Goal: Check status: Check status

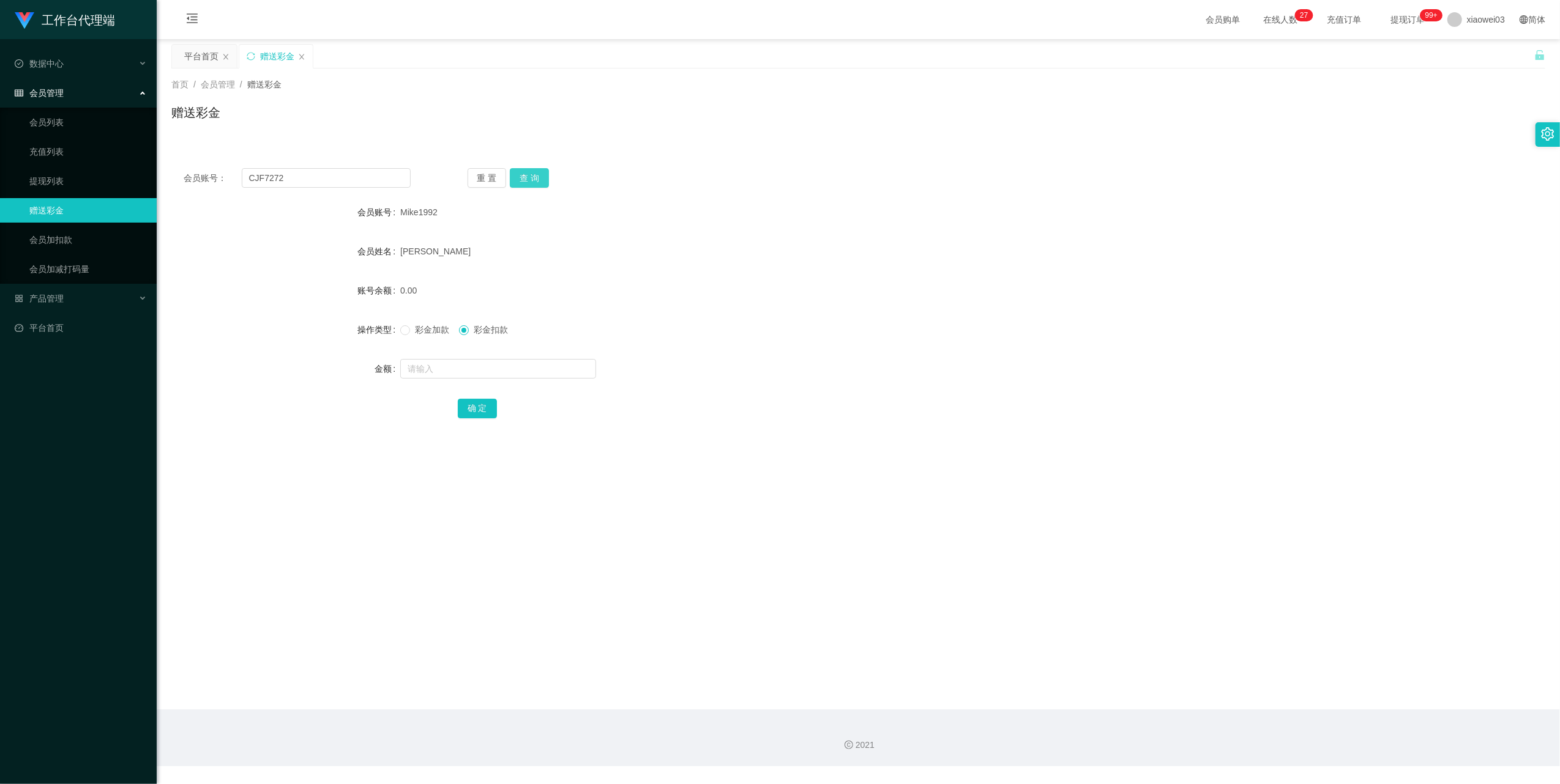
type input "CJF7272"
click at [524, 175] on button "查 询" at bounding box center [529, 178] width 39 height 20
click at [75, 173] on link "提现列表" at bounding box center [88, 181] width 118 height 24
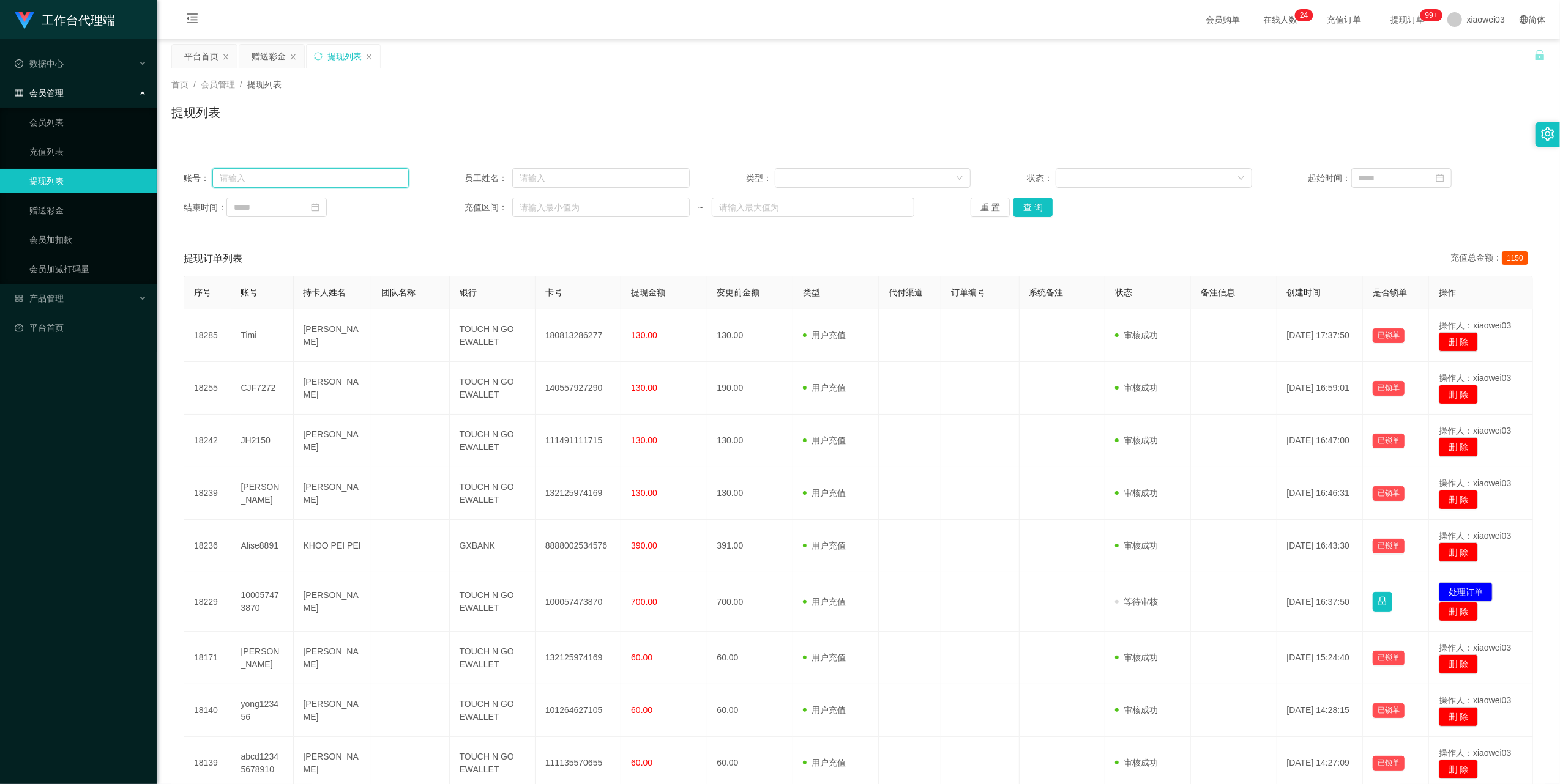
click at [302, 180] on input "text" at bounding box center [310, 178] width 196 height 20
paste input "CJF7272"
type input "CJF7272"
click at [1036, 205] on button "查 询" at bounding box center [1033, 207] width 39 height 20
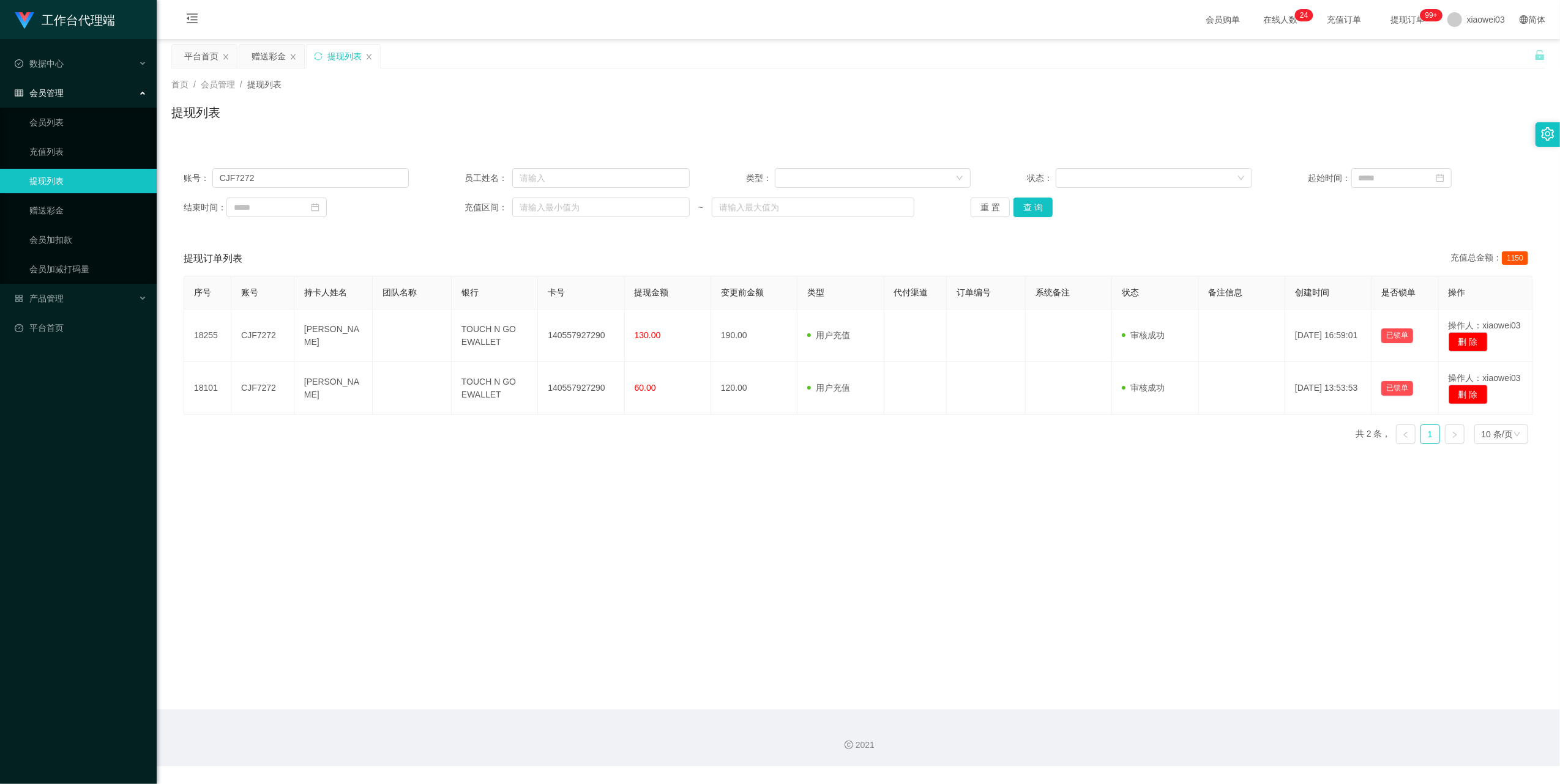
click at [831, 481] on main "关闭左侧 关闭右侧 关闭其它 刷新页面 平台首页 赠送彩金 提现列表 首页 / 会员管理 / 提现列表 / 提现列表 账号： CJF7272 员工姓名： 类型…" at bounding box center [858, 374] width 1403 height 670
click at [260, 52] on div "赠送彩金" at bounding box center [269, 56] width 35 height 23
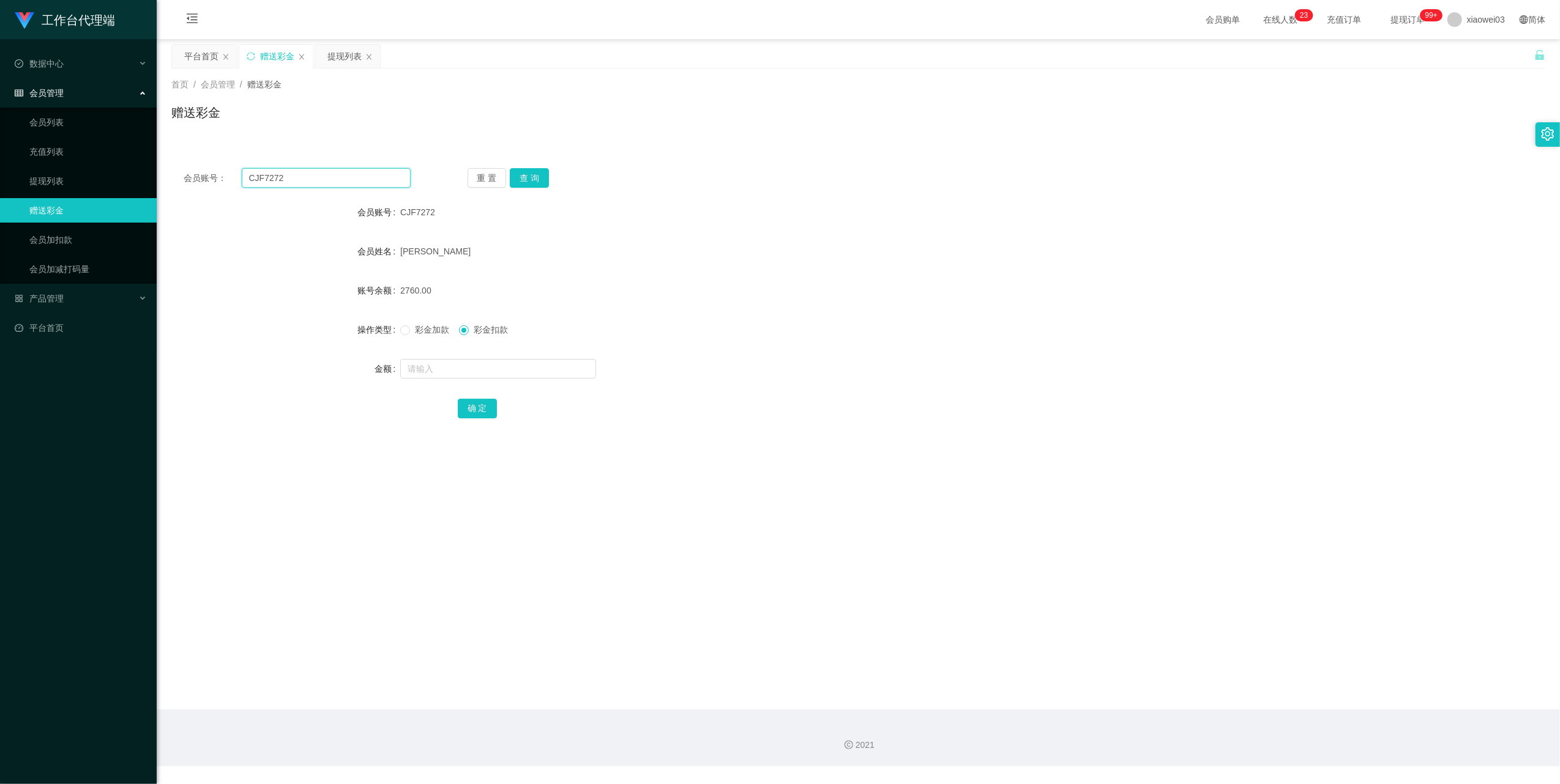
click at [346, 184] on input "CJF7272" at bounding box center [326, 178] width 169 height 20
click at [532, 175] on button "查 询" at bounding box center [529, 178] width 39 height 20
click at [733, 228] on form "会员账号 CJF7272 会员姓名 [PERSON_NAME] 账号余额 2760.00 操作类型 彩金加款 彩金扣款 金额 确 定" at bounding box center [858, 310] width 1374 height 220
drag, startPoint x: 82, startPoint y: 139, endPoint x: 88, endPoint y: 143, distance: 7.2
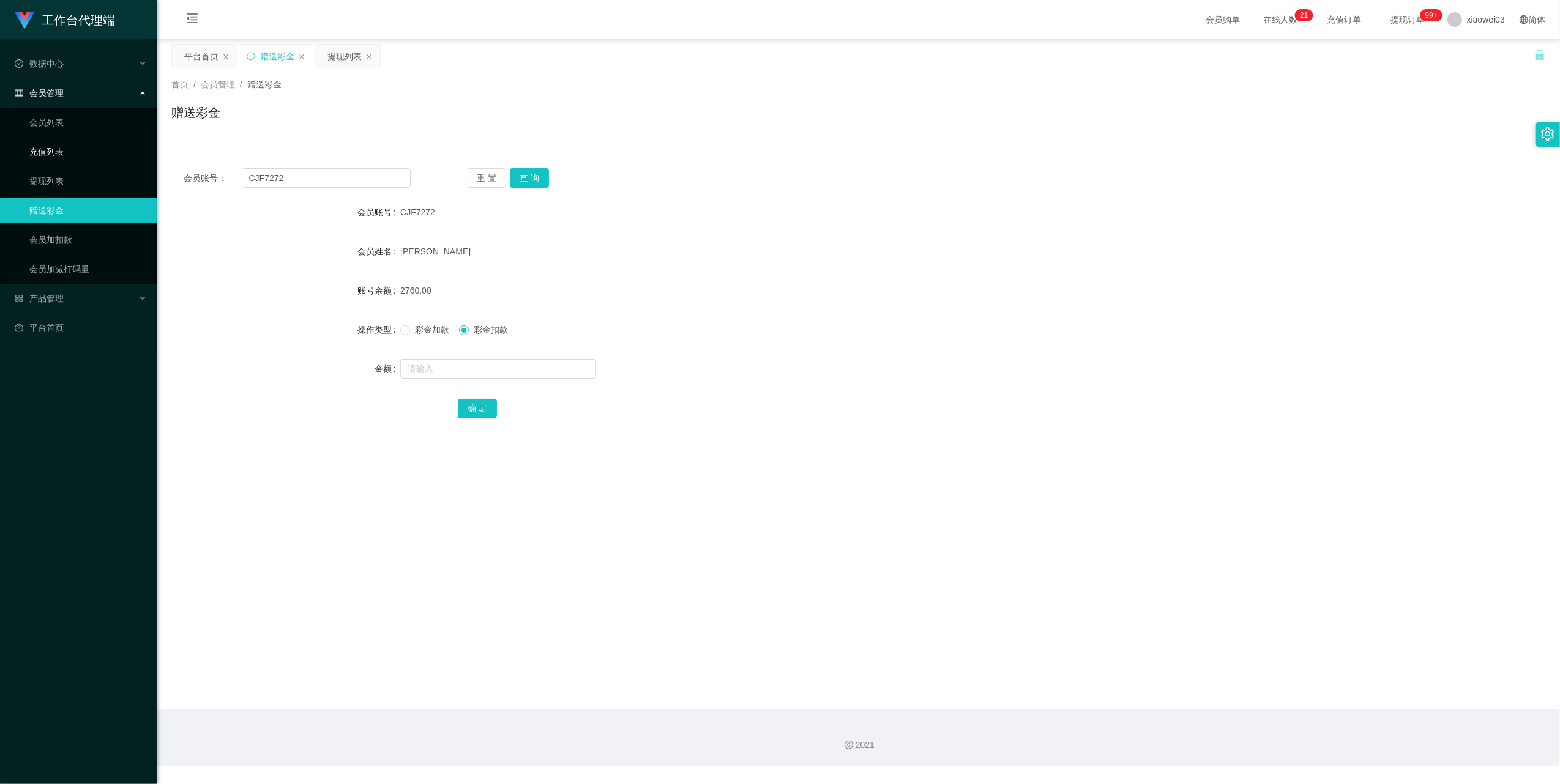
click at [82, 139] on link "充值列表" at bounding box center [88, 152] width 118 height 24
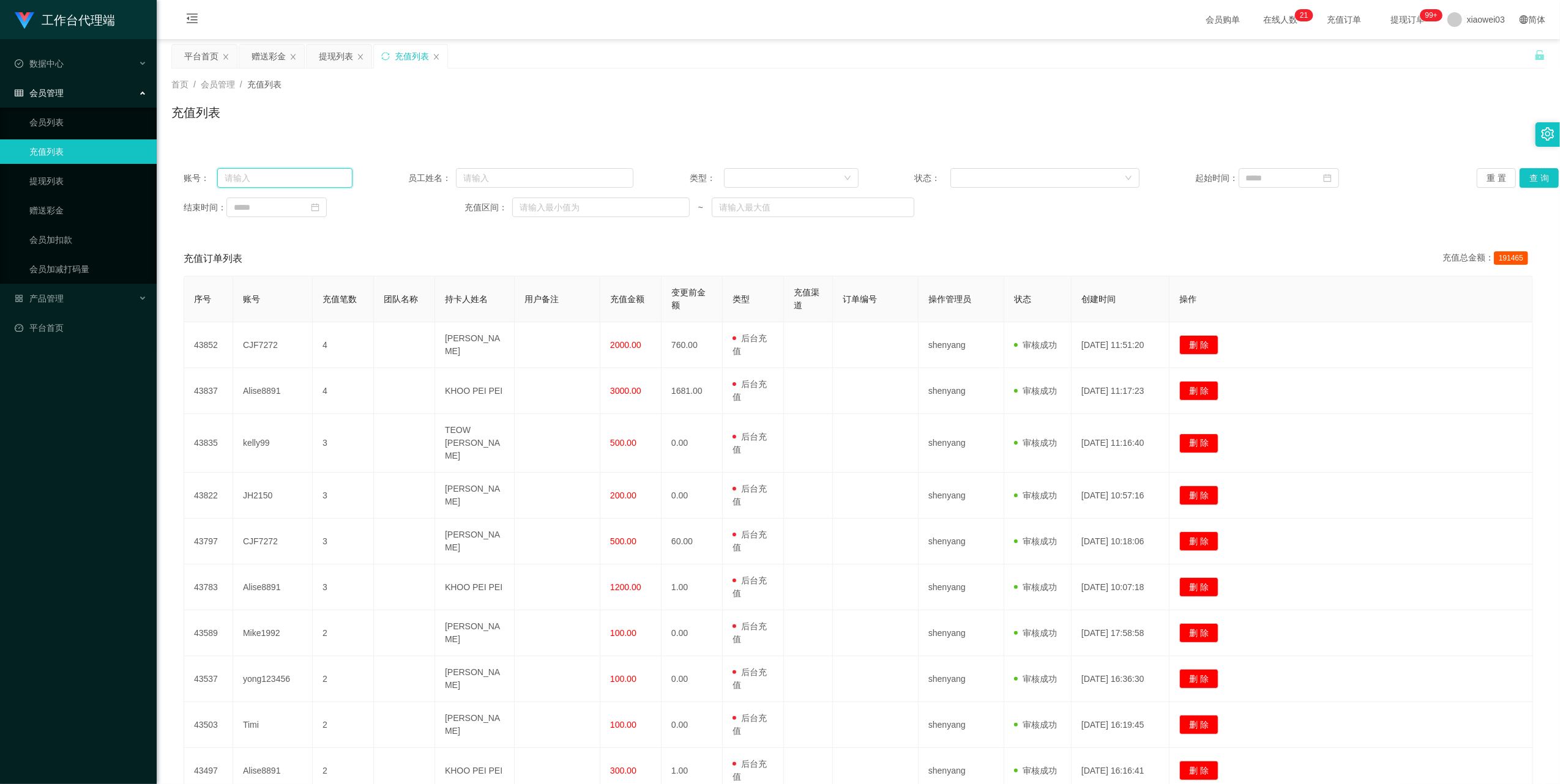
click at [289, 182] on input "text" at bounding box center [285, 178] width 135 height 20
paste input "CJF7272"
type input "CJF7272"
click at [1531, 178] on button "查 询" at bounding box center [1539, 178] width 39 height 20
